Goal: Task Accomplishment & Management: Complete application form

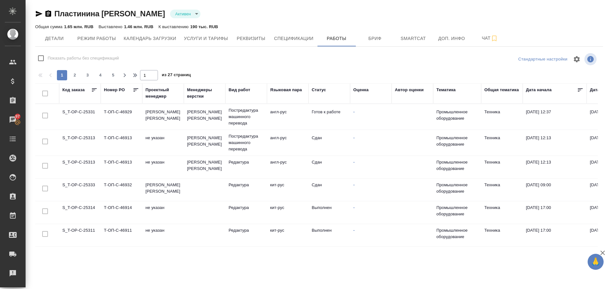
click at [76, 91] on div "Код заказа" at bounding box center [73, 90] width 22 height 6
click at [113, 88] on div "Номер PO" at bounding box center [114, 90] width 21 height 6
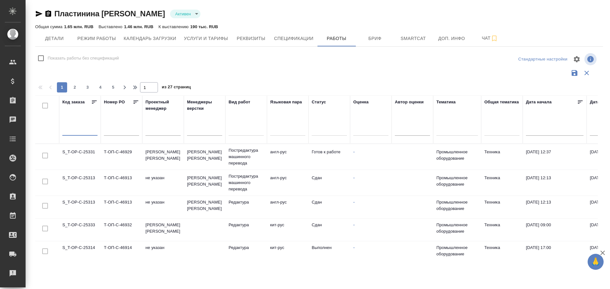
click at [79, 128] on input "text" at bounding box center [79, 130] width 35 height 9
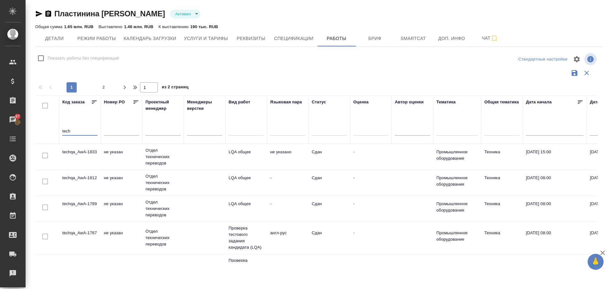
type input "tech"
click at [83, 149] on td "techqa_AwA-1833" at bounding box center [80, 156] width 42 height 22
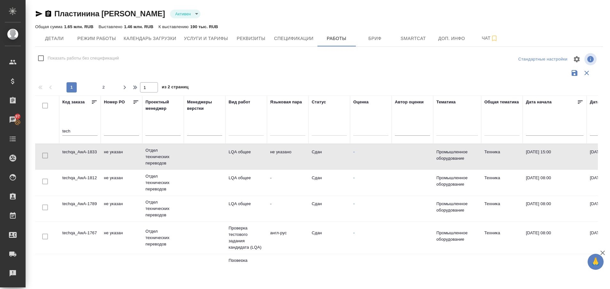
click at [83, 149] on td "techqa_AwA-1833" at bounding box center [80, 156] width 42 height 22
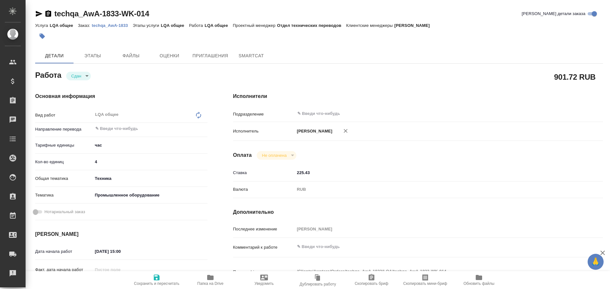
type textarea "x"
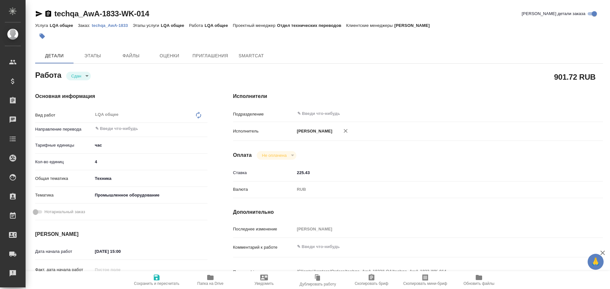
type textarea "x"
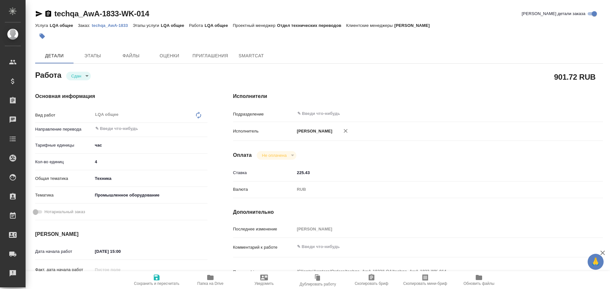
type textarea "x"
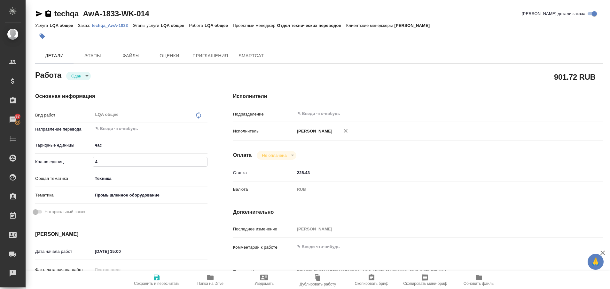
click at [106, 162] on input "4" at bounding box center [150, 161] width 114 height 9
type textarea "x"
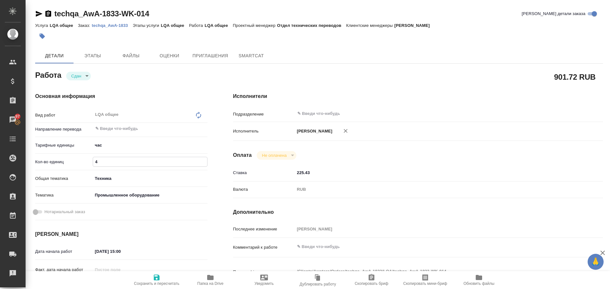
type textarea "x"
type input "6"
type textarea "x"
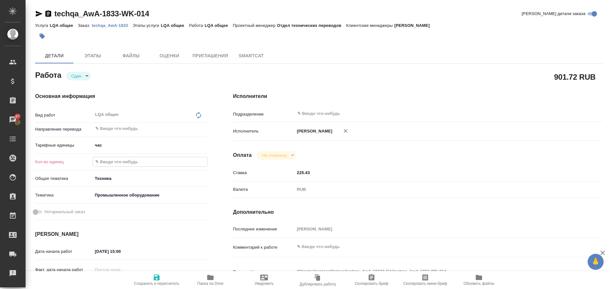
type textarea "x"
type input "6"
click at [158, 278] on icon "button" at bounding box center [157, 277] width 6 height 6
type textarea "x"
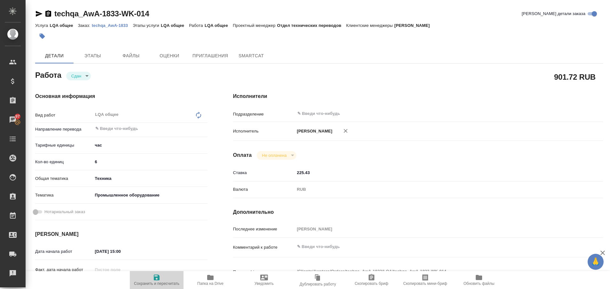
type textarea "x"
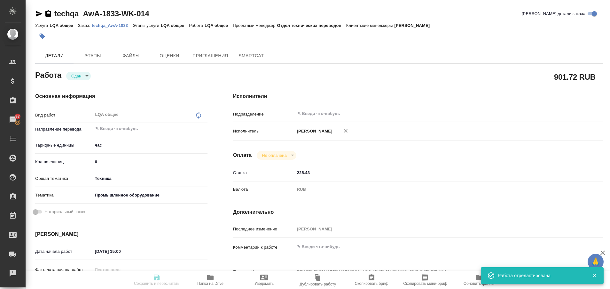
type textarea "x"
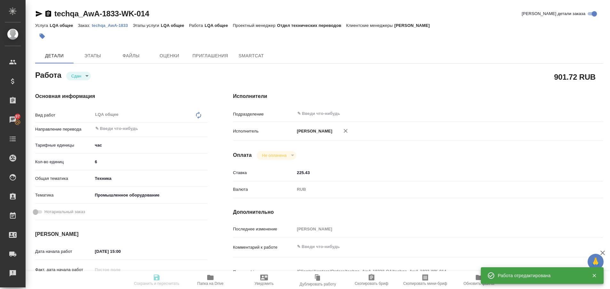
type input "closed"
type textarea "LQA общее"
type textarea "x"
type input "5a8b1489cc6b4906c91bfd93"
type input "6"
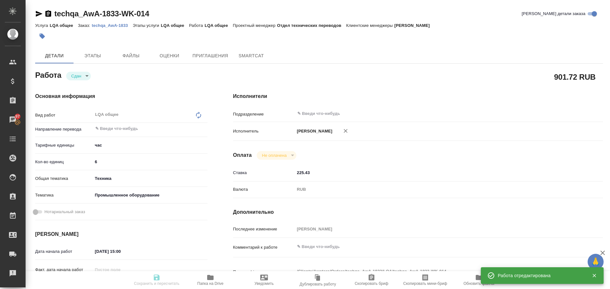
type input "tech"
type input "5f647205b73bc97568ca66bc"
type input "02.09.2025 15:00"
type input "30.09.2025 23:00"
type input "29.09.2025 17:56"
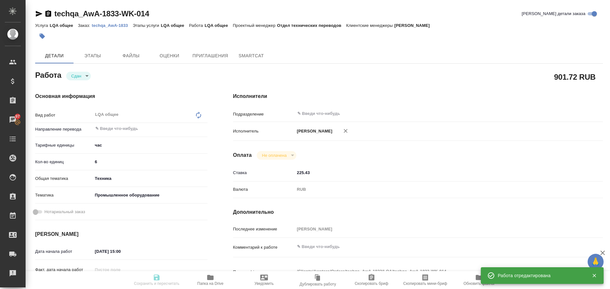
type input "30.09.2025 23:00"
type input "notPayed"
type input "225.43"
type input "RUB"
type input "Пластинина Анастасия"
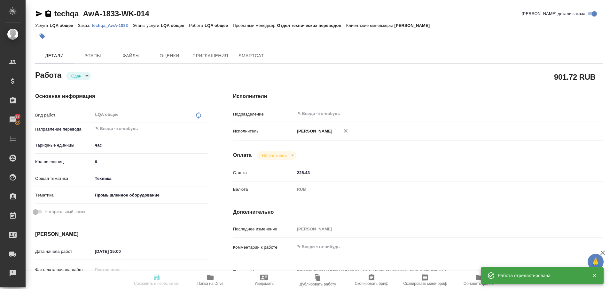
type textarea "x"
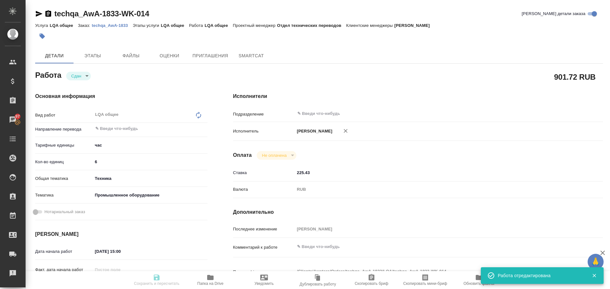
type textarea "/Clients/Awatera/Orders/techqa_AwA-1833/LQA/techqa_AwA-1833-WK-014"
type textarea "x"
type input "techqa_AwA-1833"
type input "LQA общее"
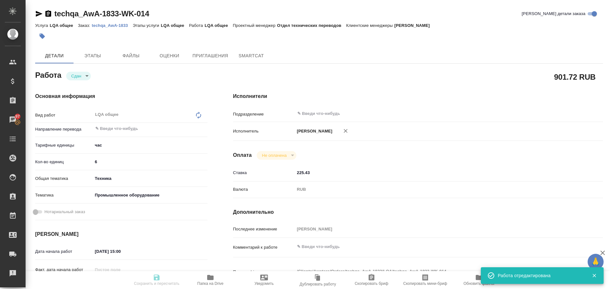
type input "Румянцева Дарья"
type input "/Clients/Awatera/Orders/techqa_AwA-1833"
type textarea "x"
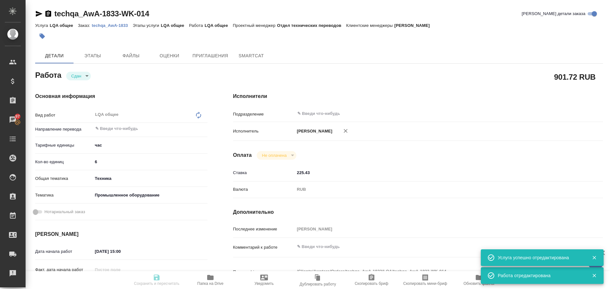
type textarea "x"
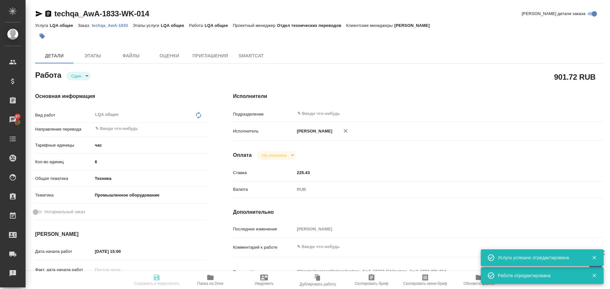
type textarea "x"
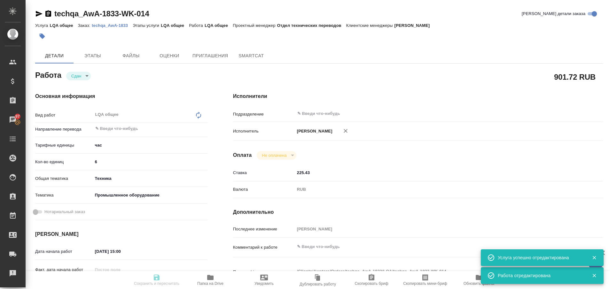
type textarea "x"
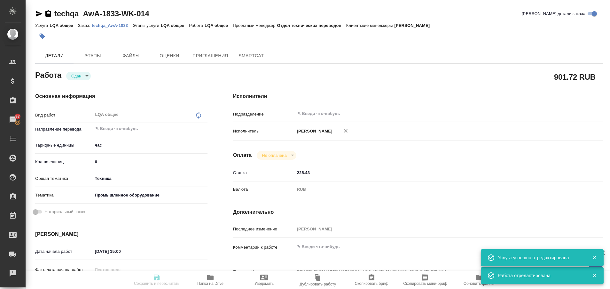
type textarea "x"
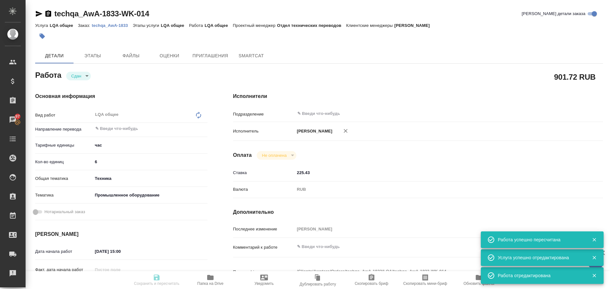
type input "closed"
type textarea "LQA общее"
type textarea "x"
type input "5a8b1489cc6b4906c91bfd93"
type input "6"
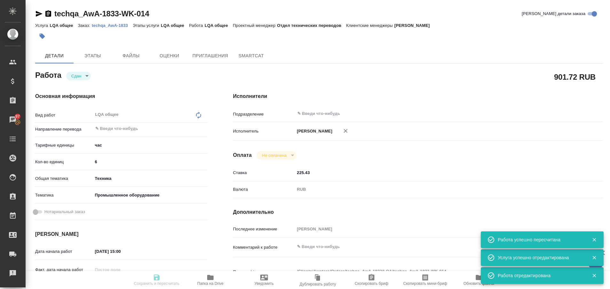
type input "tech"
type input "5f647205b73bc97568ca66bc"
type input "02.09.2025 15:00"
type input "30.09.2025 23:00"
type input "29.09.2025 17:56"
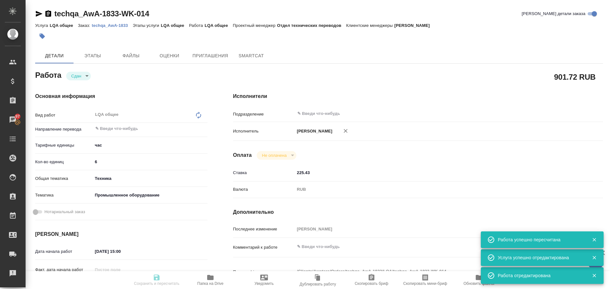
type input "30.09.2025 23:00"
type input "notPayed"
type input "225.43"
type input "RUB"
type input "Пластинина Анастасия"
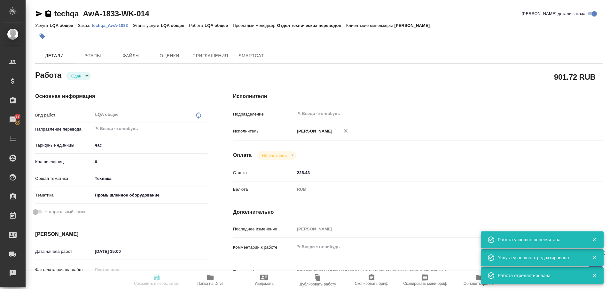
type textarea "x"
type textarea "/Clients/Awatera/Orders/techqa_AwA-1833/LQA/techqa_AwA-1833-WK-014"
type textarea "x"
type input "techqa_AwA-1833"
type input "LQA общее"
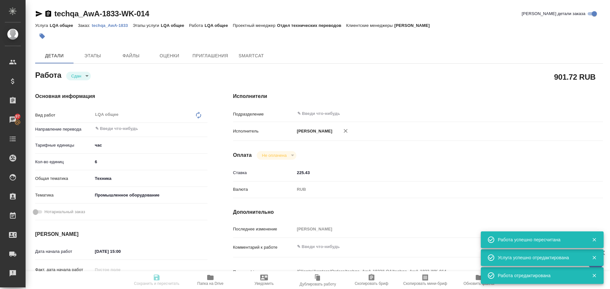
type input "LQA общее"
type input "Румянцева Дарья"
type input "/Clients/Awatera/Orders/techqa_AwA-1833"
type textarea "x"
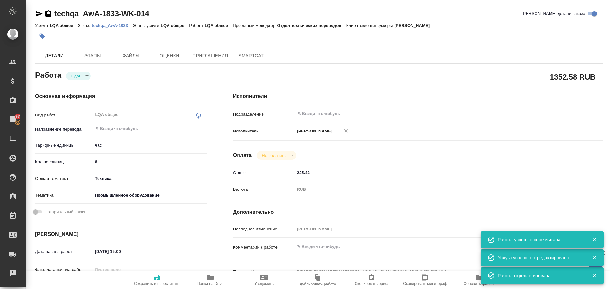
type textarea "x"
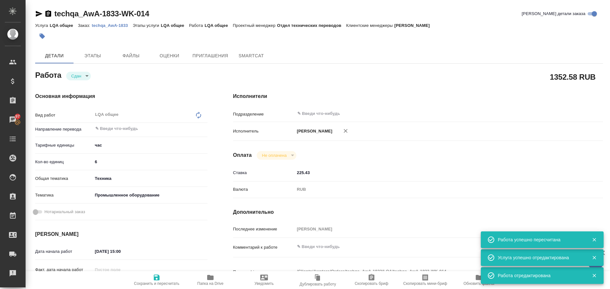
type textarea "x"
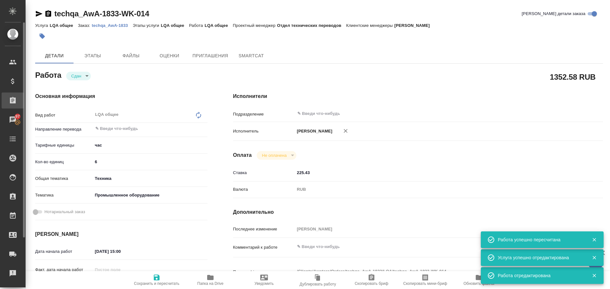
type textarea "x"
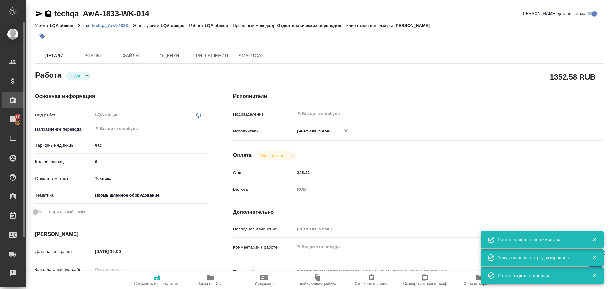
type textarea "x"
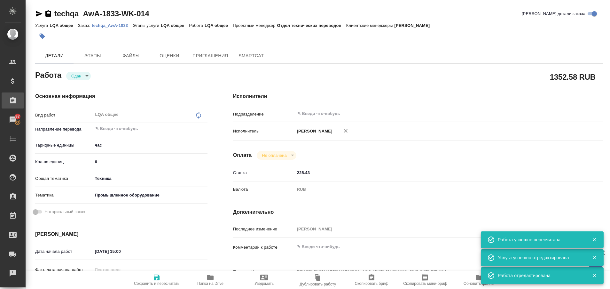
type textarea "x"
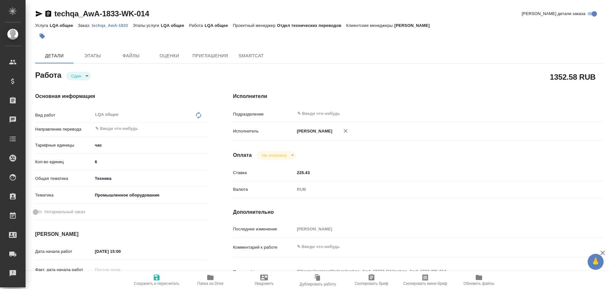
type textarea "x"
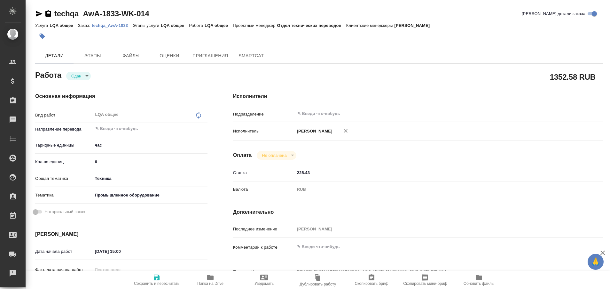
type textarea "x"
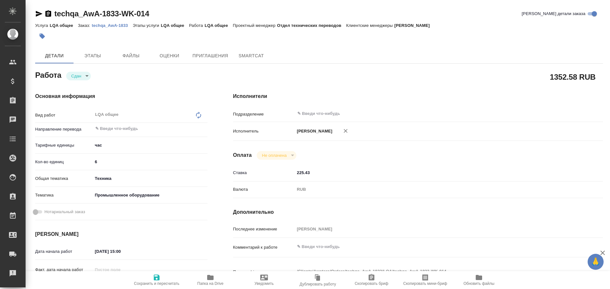
type textarea "x"
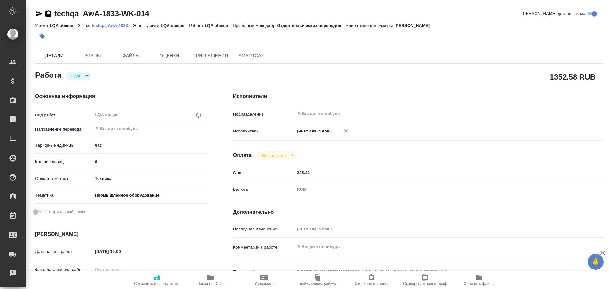
type textarea "x"
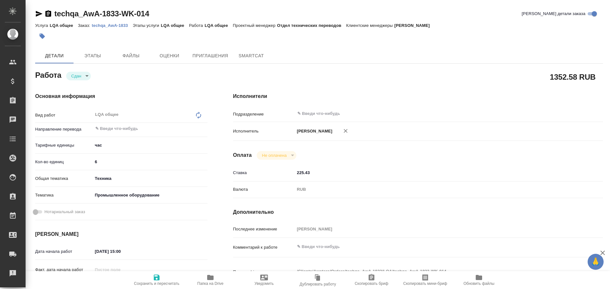
type textarea "x"
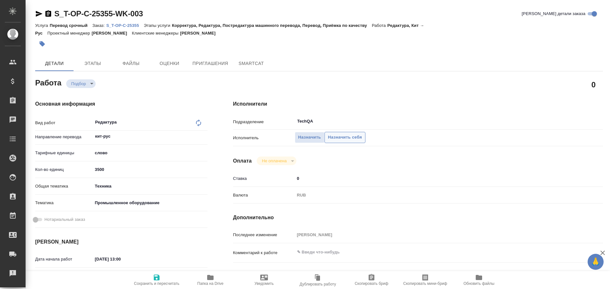
click at [349, 139] on span "Назначить себя" at bounding box center [345, 137] width 34 height 7
